Goal: Information Seeking & Learning: Check status

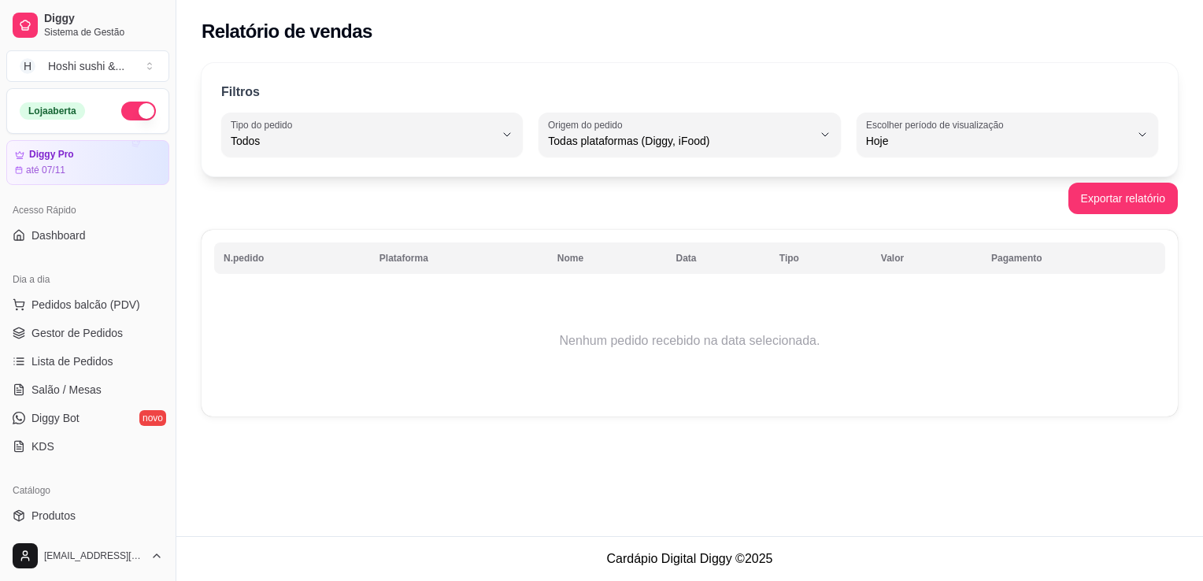
select select "ALL"
select select "0"
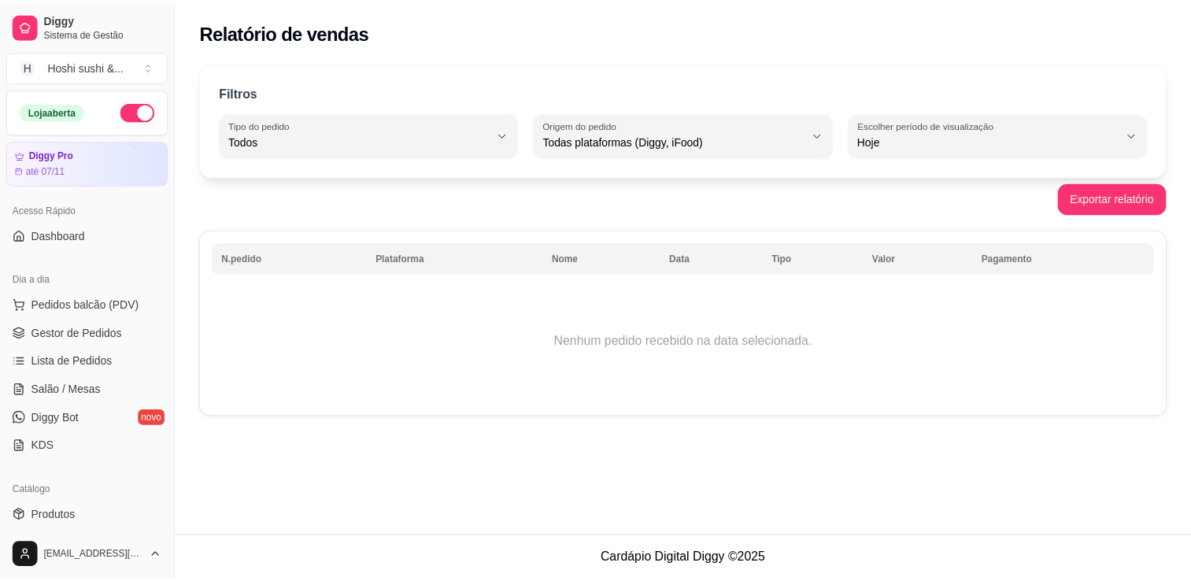
scroll to position [236, 0]
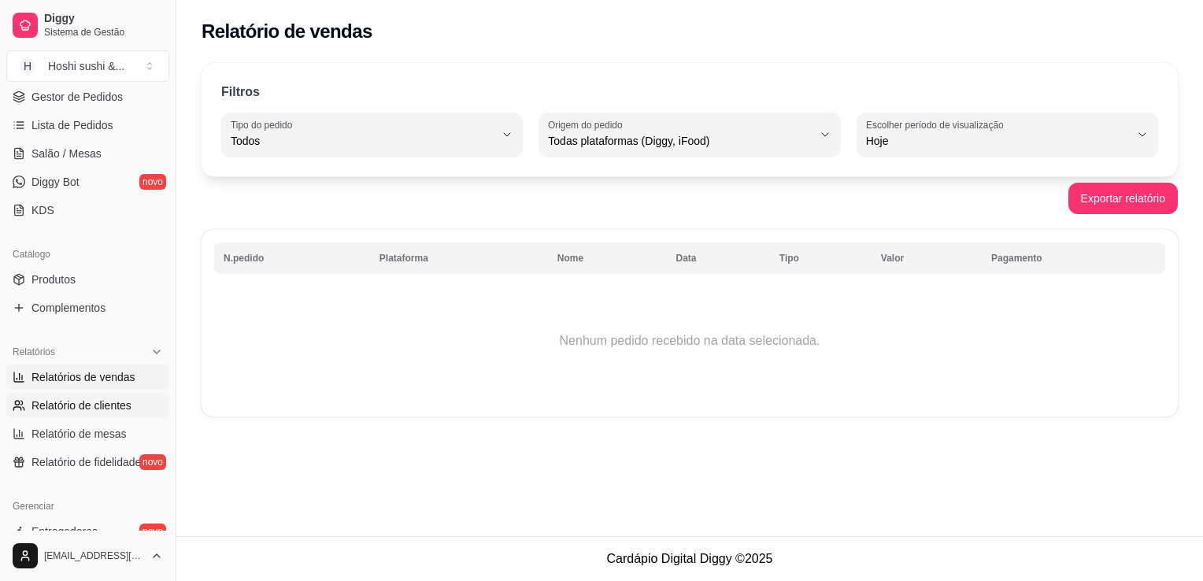
click at [101, 409] on span "Relatório de clientes" at bounding box center [81, 406] width 100 height 16
select select "30"
select select "HIGHEST_TOTAL_SPENT_WITH_ORDERS"
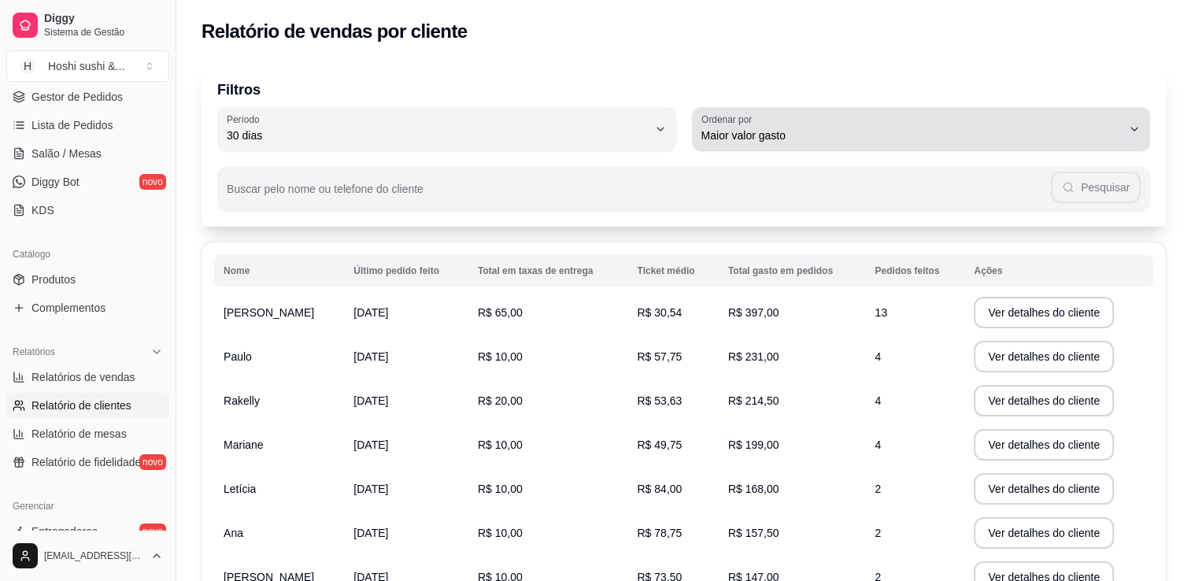
click at [793, 140] on span "Maior valor gasto" at bounding box center [911, 136] width 421 height 16
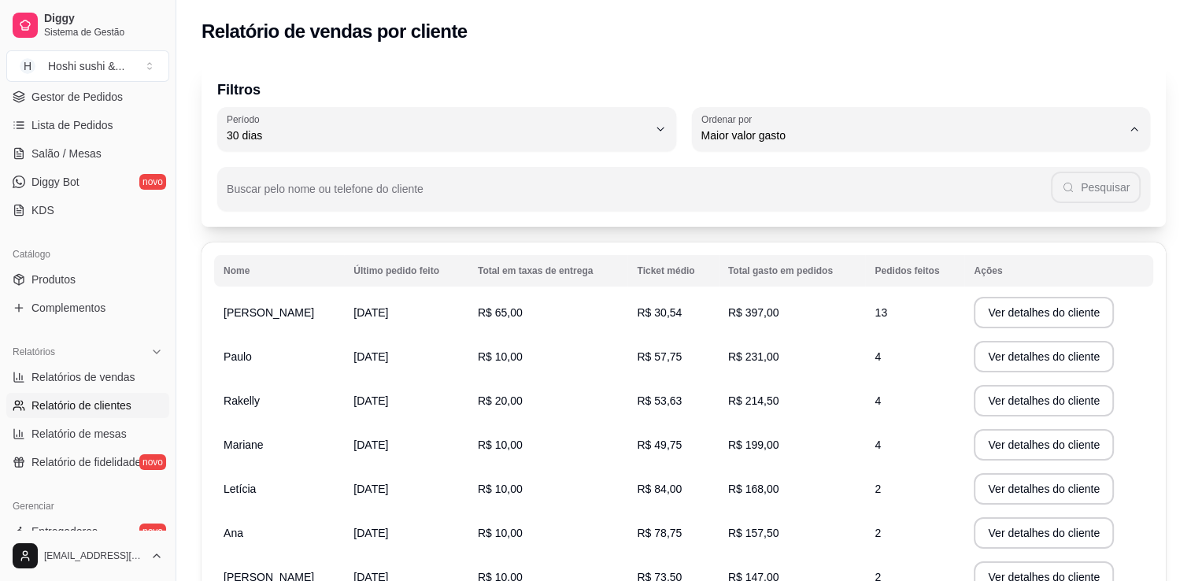
click at [790, 176] on span "Maior número de pedidos" at bounding box center [912, 172] width 401 height 15
type input "HIGHEST_ORDER_COUNT"
select select "HIGHEST_ORDER_COUNT"
click at [88, 379] on span "Relatórios de vendas" at bounding box center [83, 377] width 104 height 16
select select "ALL"
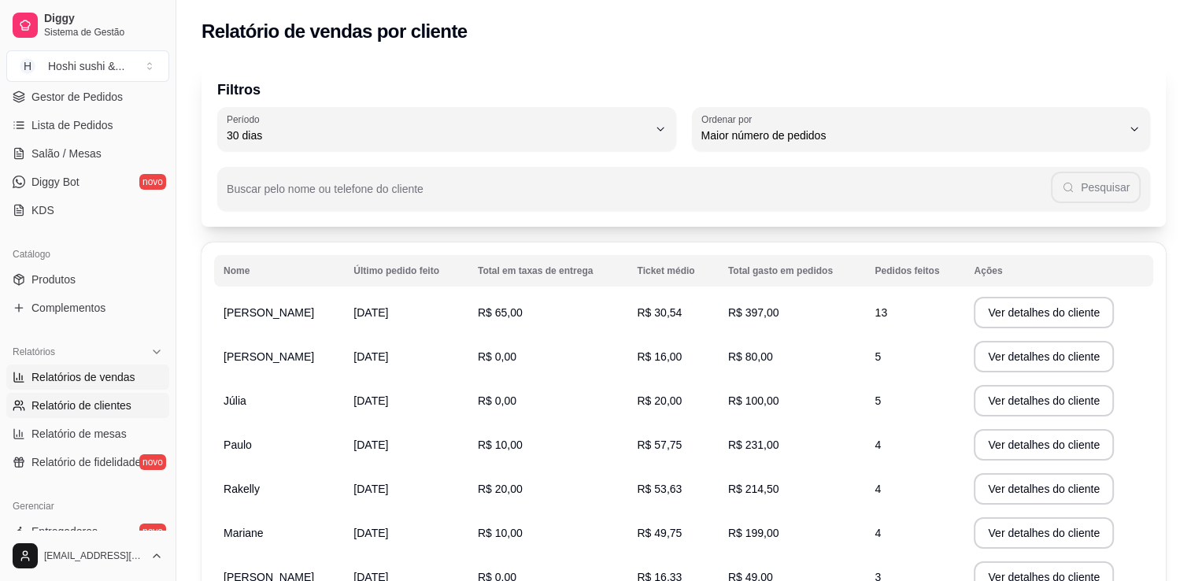
select select "ALL"
select select "0"
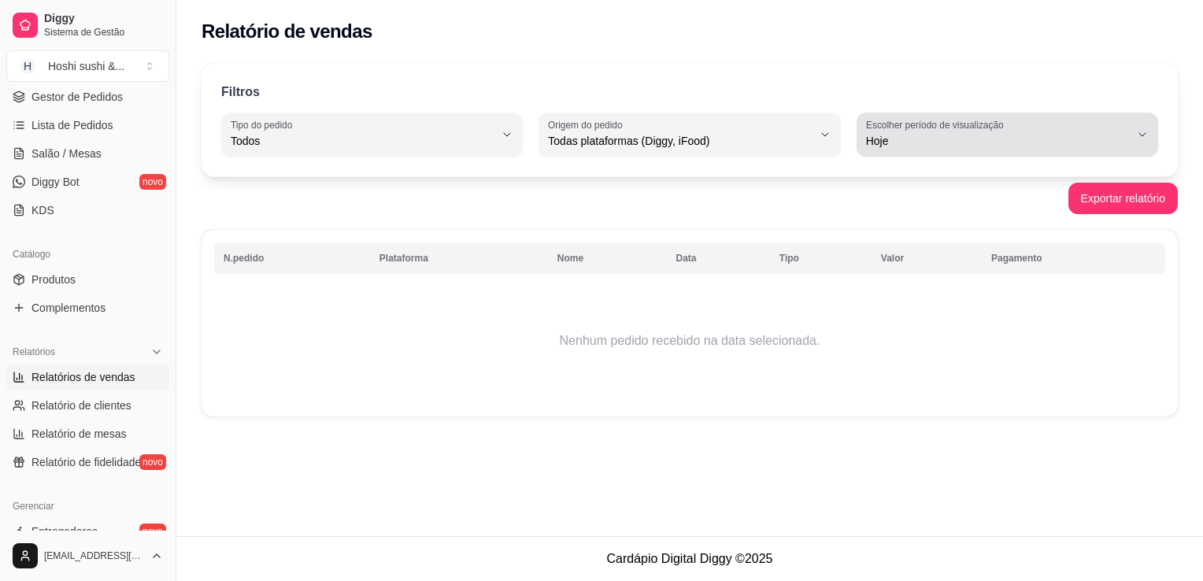
click at [1061, 128] on div "Hoje" at bounding box center [998, 134] width 264 height 31
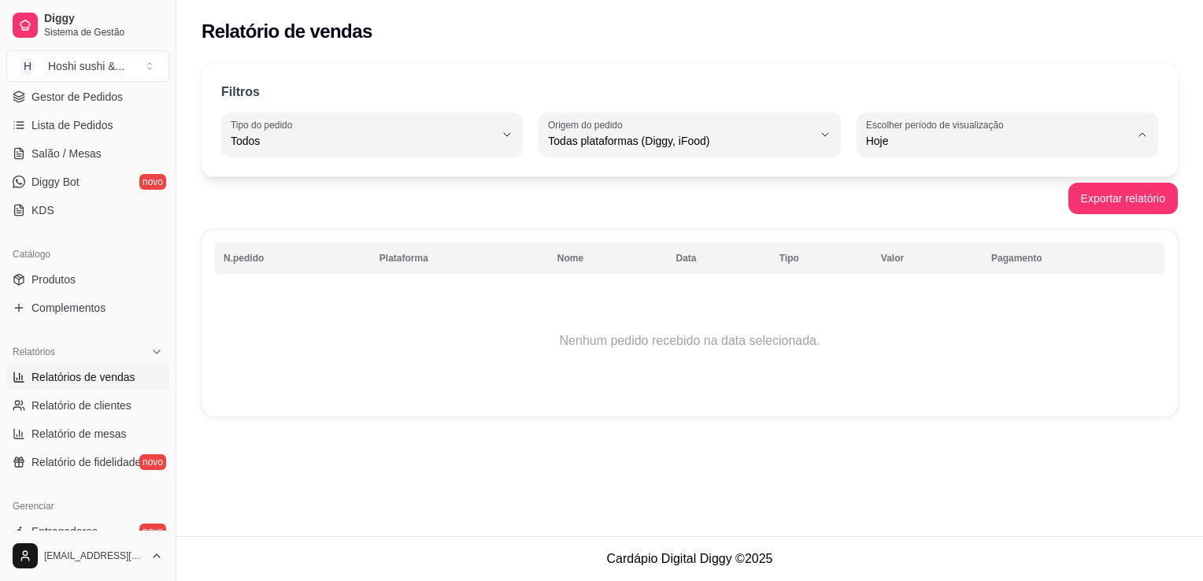
click at [900, 201] on span "Ontem" at bounding box center [1000, 203] width 250 height 15
type input "1"
select select "1"
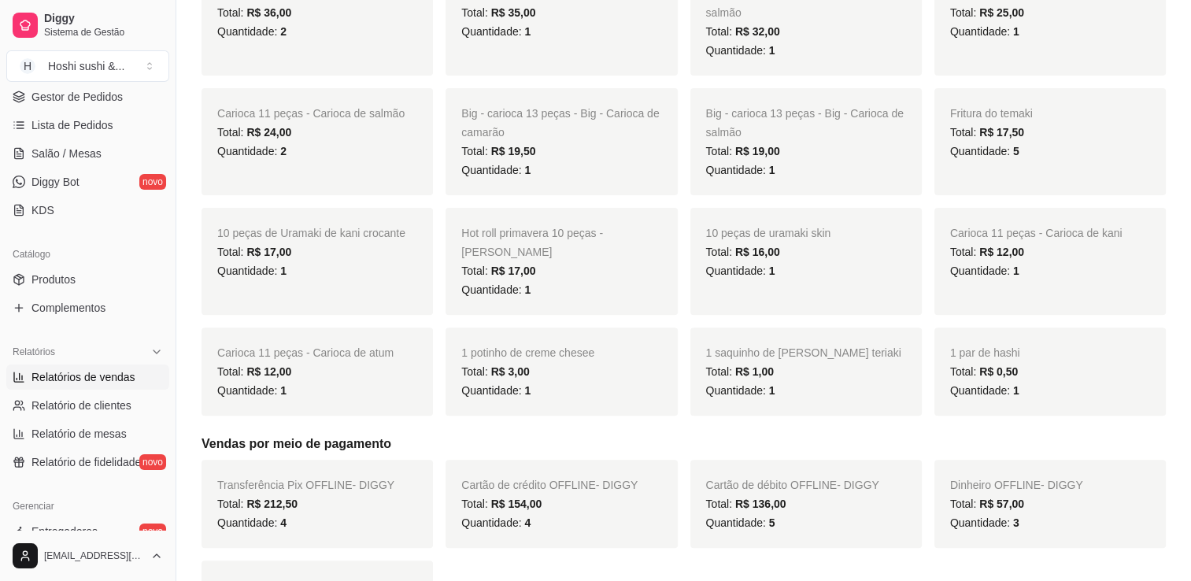
scroll to position [551, 0]
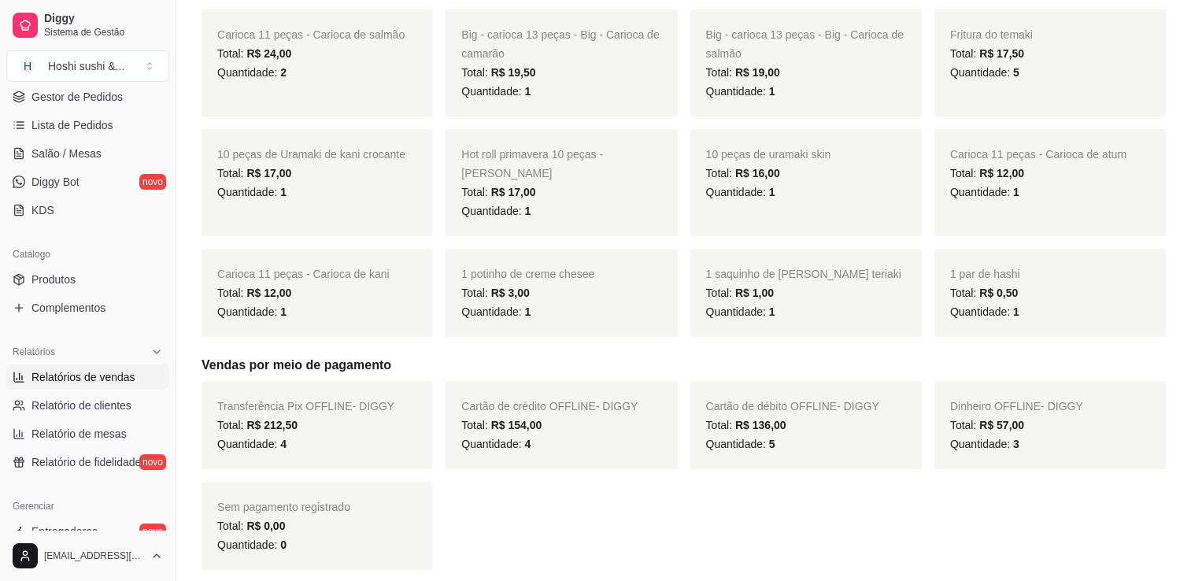
type input "7"
select select "7"
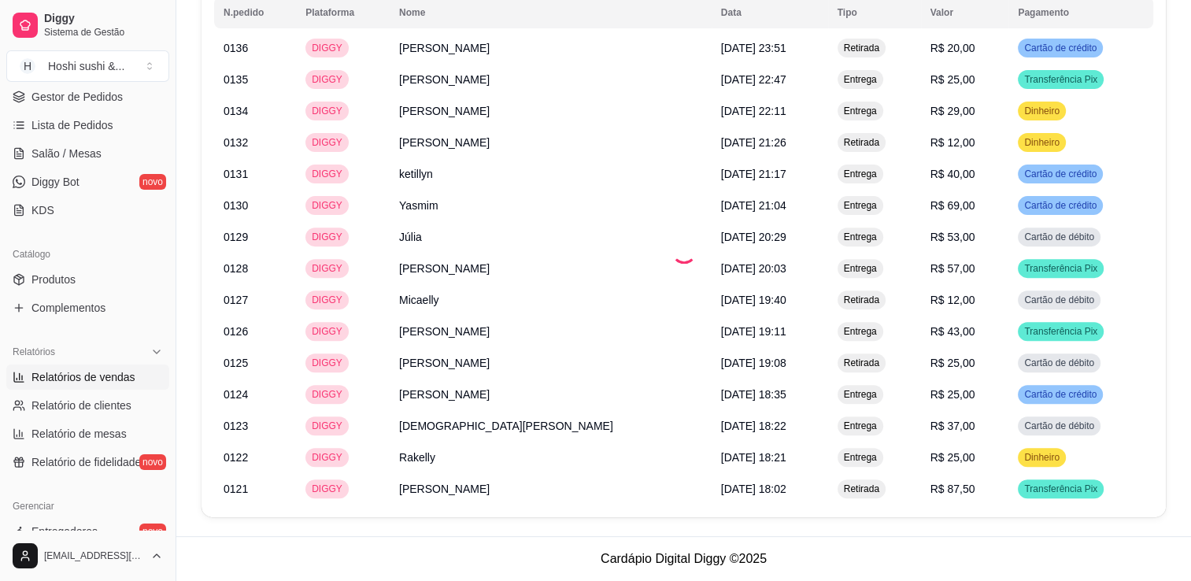
scroll to position [0, 0]
